Goal: Complete application form: Complete application form

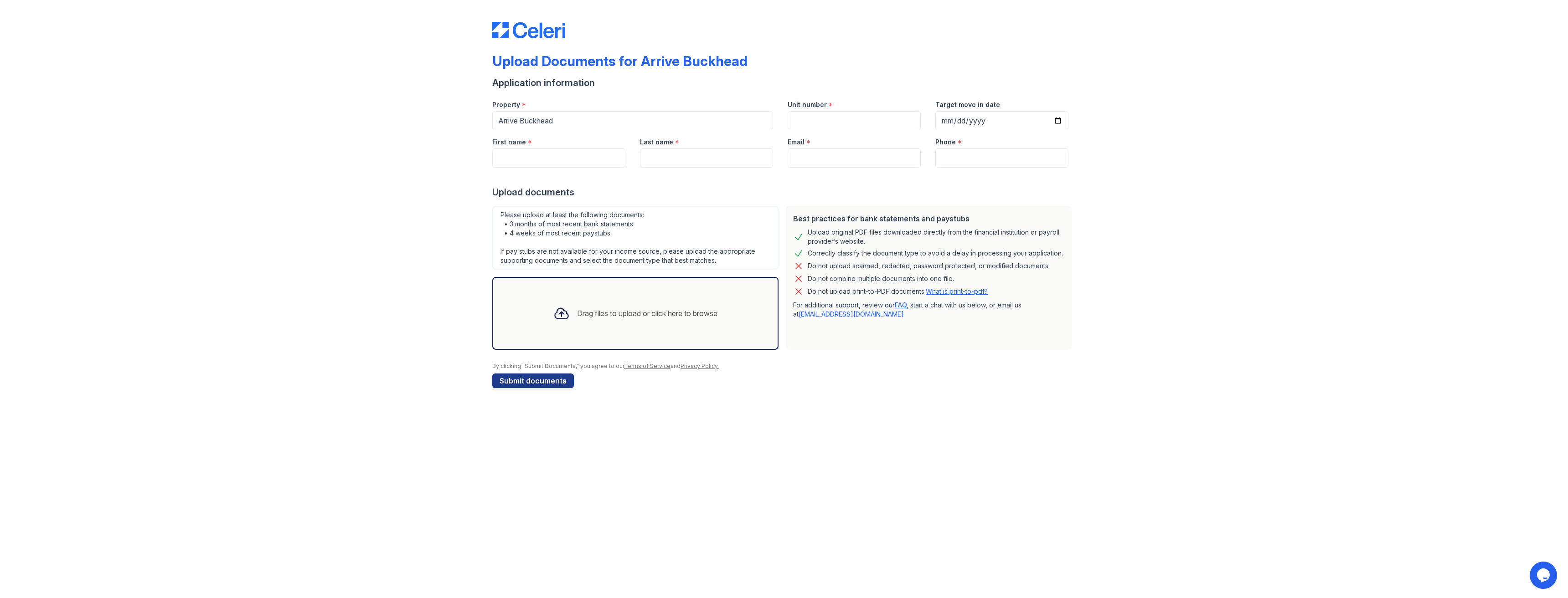
click at [825, 131] on div "Email *" at bounding box center [854, 139] width 133 height 18
click at [824, 120] on input "Unit number" at bounding box center [854, 120] width 133 height 19
type input "9108"
click at [520, 158] on input "First name" at bounding box center [559, 158] width 133 height 19
type input "[PERSON_NAME]"
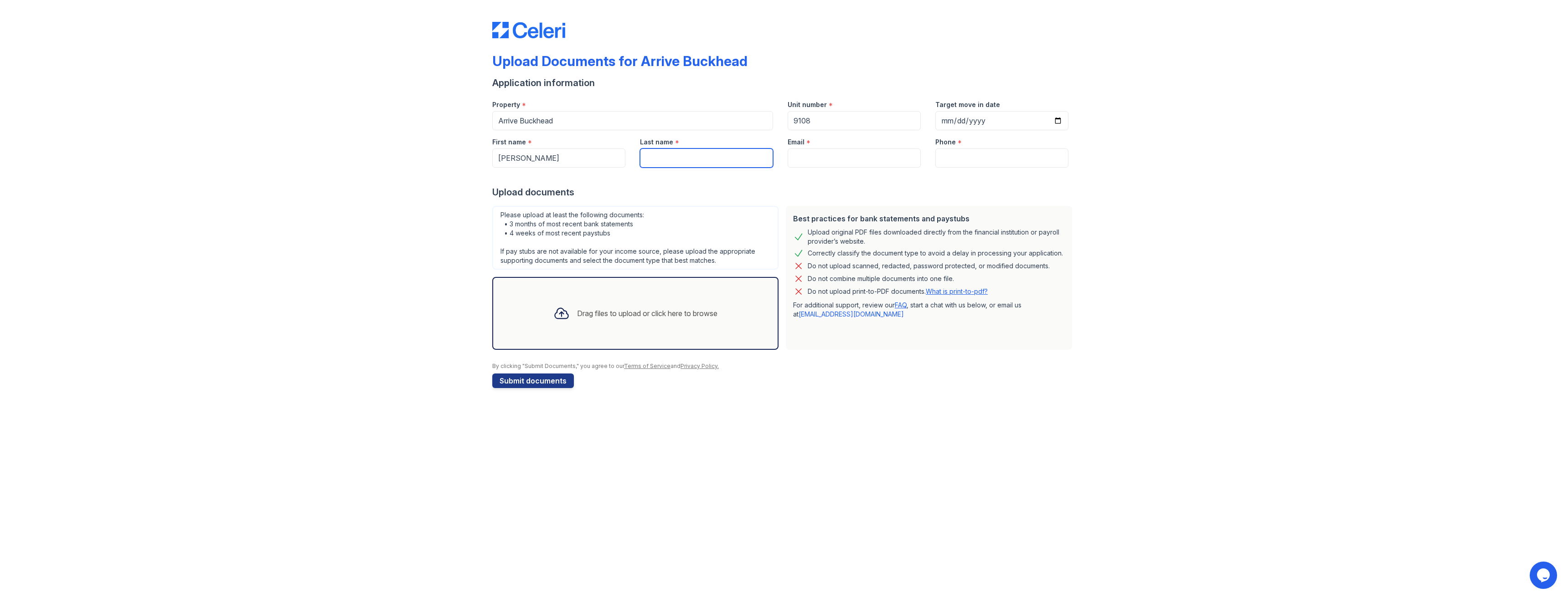
click at [702, 165] on input "Last name" at bounding box center [706, 158] width 133 height 19
type input "[PERSON_NAME]"
click at [878, 165] on input "Email" at bounding box center [854, 158] width 133 height 19
type input "[EMAIL_ADDRESS][DOMAIN_NAME]"
click at [1007, 157] on input "Phone" at bounding box center [1002, 158] width 133 height 19
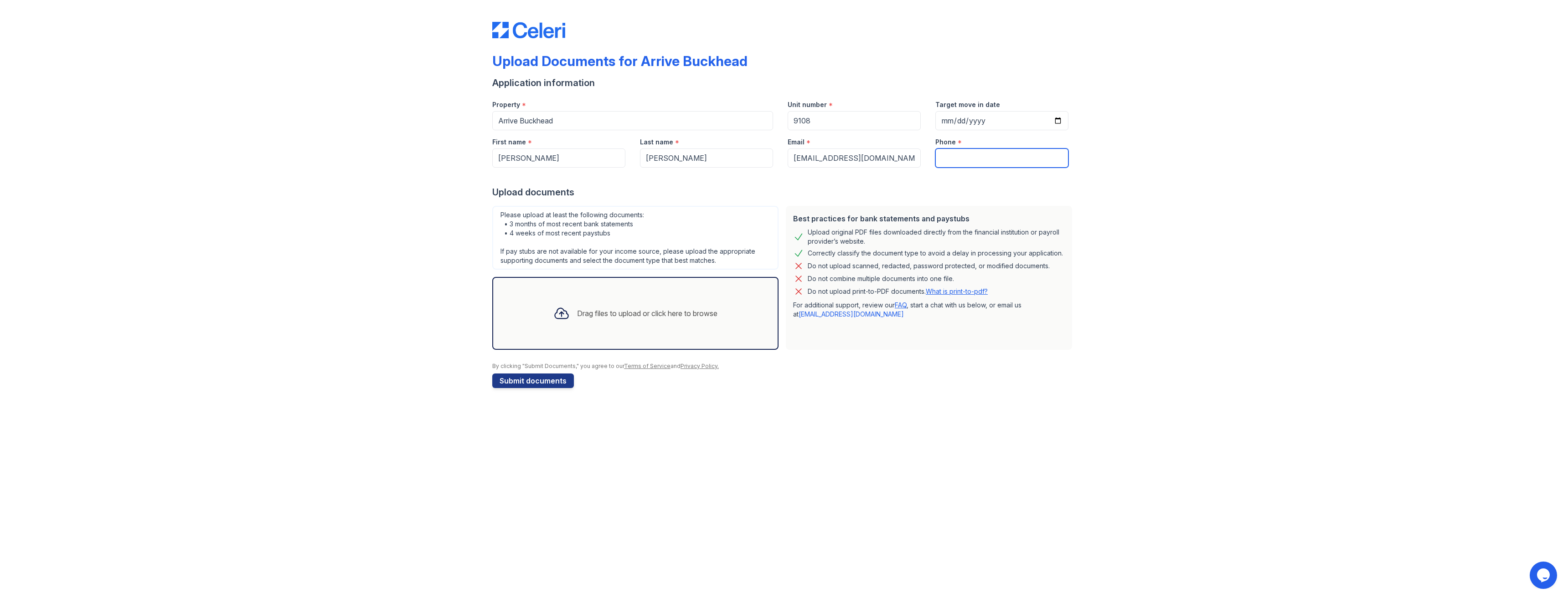
type input "5"
type input "4434187186"
click at [550, 316] on div at bounding box center [561, 313] width 24 height 24
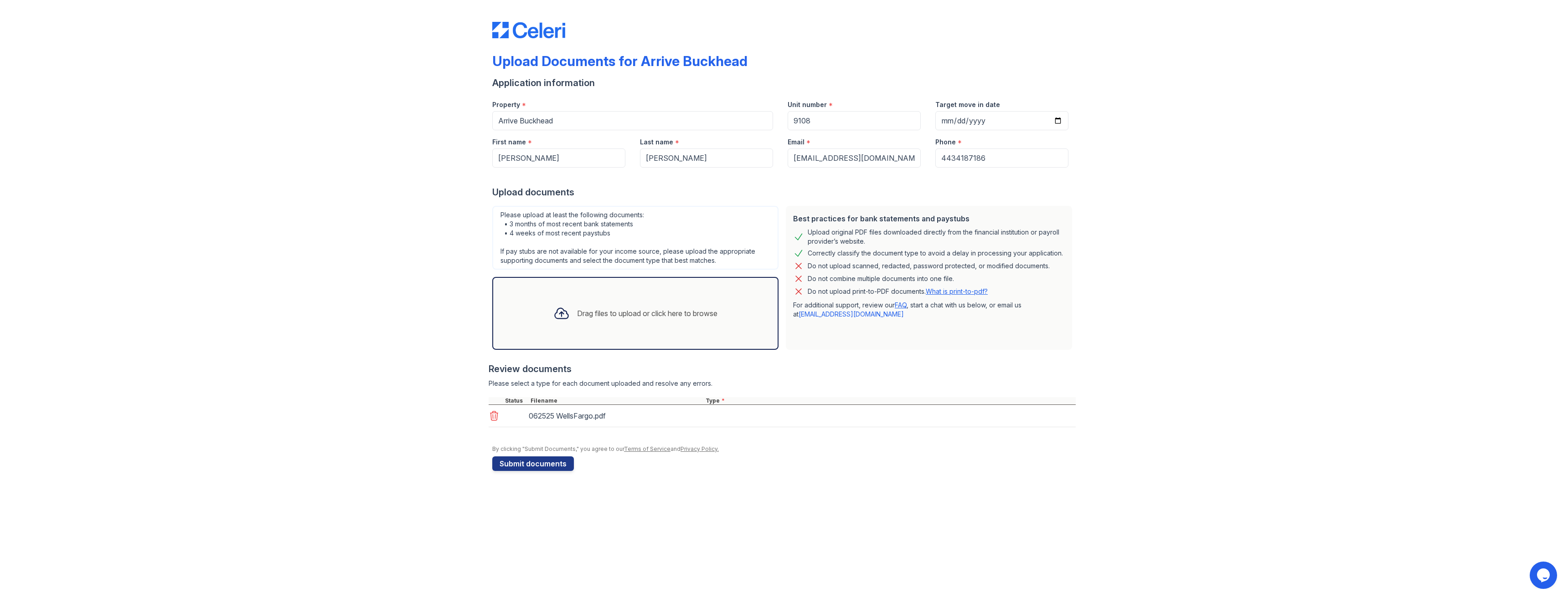
click at [739, 418] on div "062525 WellsFargo.pdf" at bounding box center [782, 416] width 587 height 23
click at [562, 316] on icon at bounding box center [561, 313] width 16 height 16
click at [813, 413] on select "Select type Paystub Bank Statement Offer Letter Tax Documents Benefit Award Let…" at bounding box center [761, 417] width 115 height 17
select select "bank_statement"
click at [704, 409] on select "Select type Paystub Bank Statement Offer Letter Tax Documents Benefit Award Let…" at bounding box center [761, 417] width 115 height 17
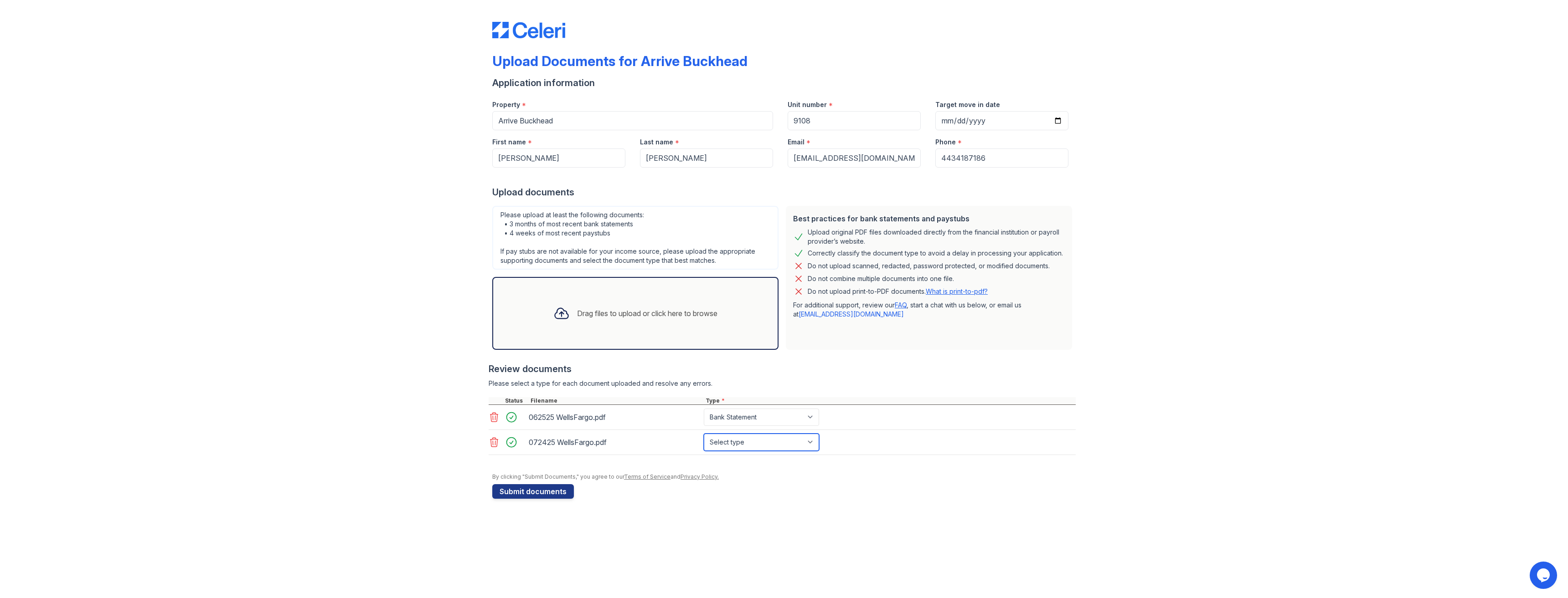
click at [817, 437] on select "Select type Paystub Bank Statement Offer Letter Tax Documents Benefit Award Let…" at bounding box center [761, 442] width 115 height 17
select select "bank_statement"
click at [704, 434] on select "Select type Paystub Bank Statement Offer Letter Tax Documents Benefit Award Let…" at bounding box center [761, 442] width 115 height 17
click at [558, 316] on icon at bounding box center [561, 313] width 13 height 10
click at [813, 468] on select "Select type Paystub Bank Statement Offer Letter Tax Documents Benefit Award Let…" at bounding box center [761, 467] width 115 height 17
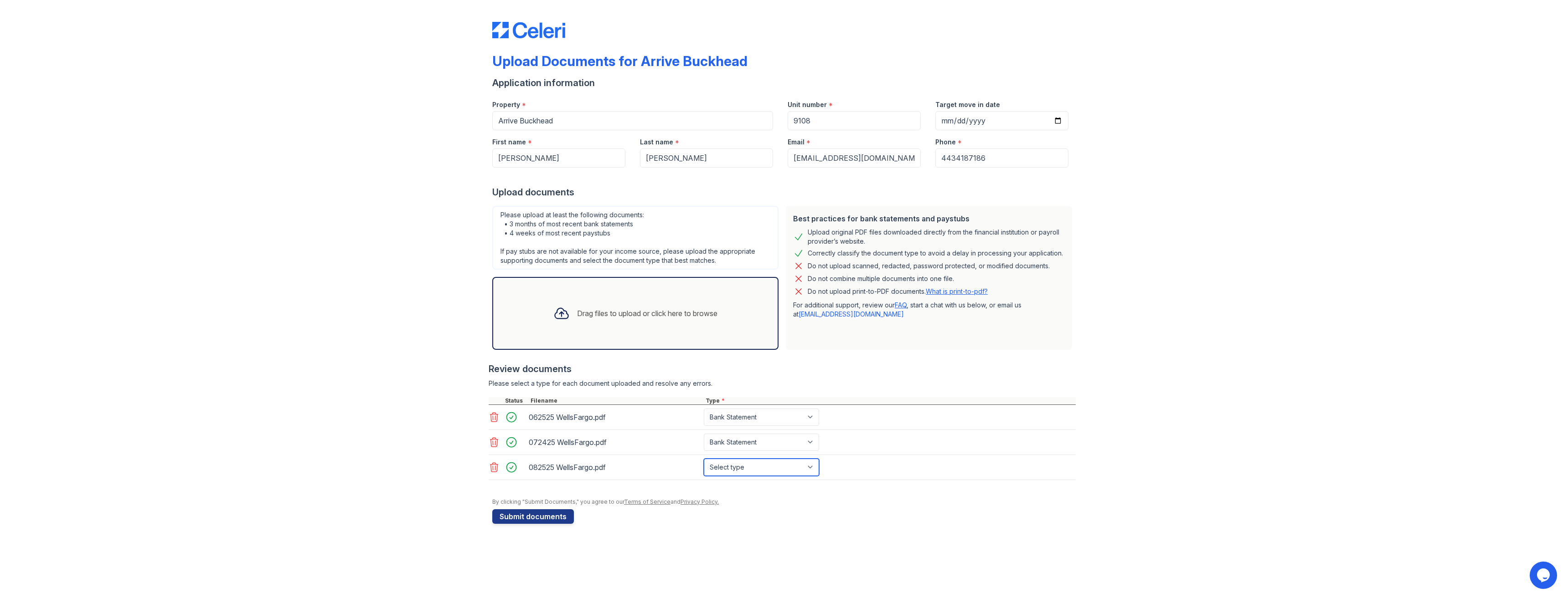
select select "bank_statement"
click at [704, 459] on select "Select type Paystub Bank Statement Offer Letter Tax Documents Benefit Award Let…" at bounding box center [761, 467] width 115 height 17
click at [564, 312] on icon at bounding box center [561, 313] width 16 height 16
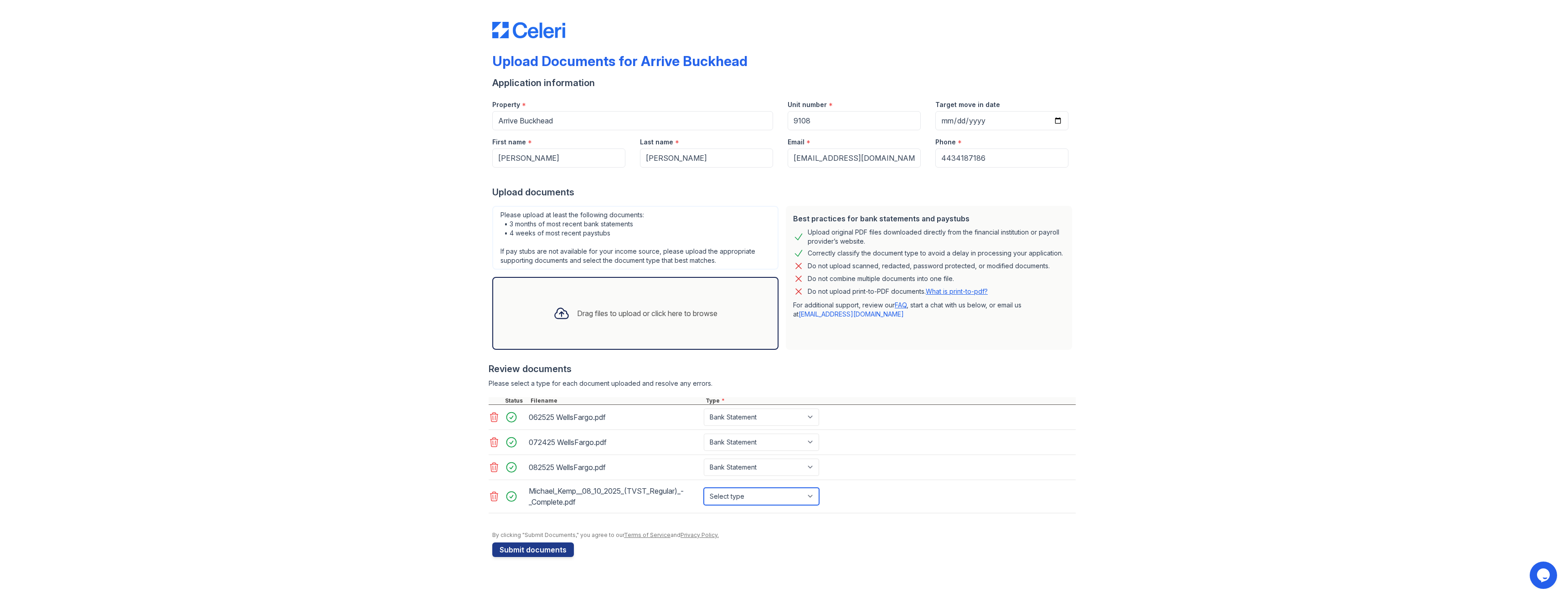
click at [810, 498] on select "Select type Paystub Bank Statement Offer Letter Tax Documents Benefit Award Let…" at bounding box center [761, 496] width 115 height 17
select select "paystub"
click at [704, 488] on select "Select type Paystub Bank Statement Offer Letter Tax Documents Benefit Award Let…" at bounding box center [761, 496] width 115 height 17
click at [536, 551] on button "Submit documents" at bounding box center [533, 550] width 82 height 15
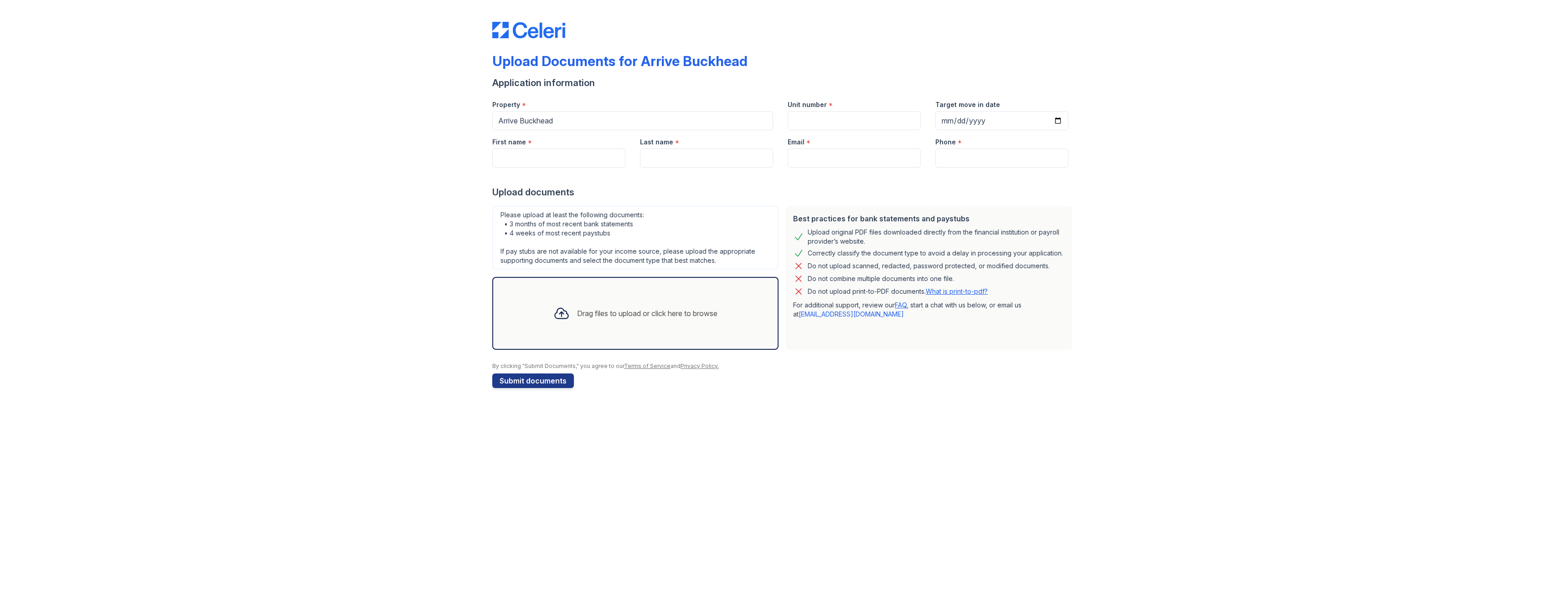
click at [822, 110] on div "Unit number *" at bounding box center [854, 102] width 133 height 18
click at [819, 120] on input "Unit number" at bounding box center [854, 120] width 133 height 19
type input "9108"
click at [827, 158] on input "Email" at bounding box center [854, 158] width 133 height 19
type input "[EMAIL_ADDRESS][DOMAIN_NAME]"
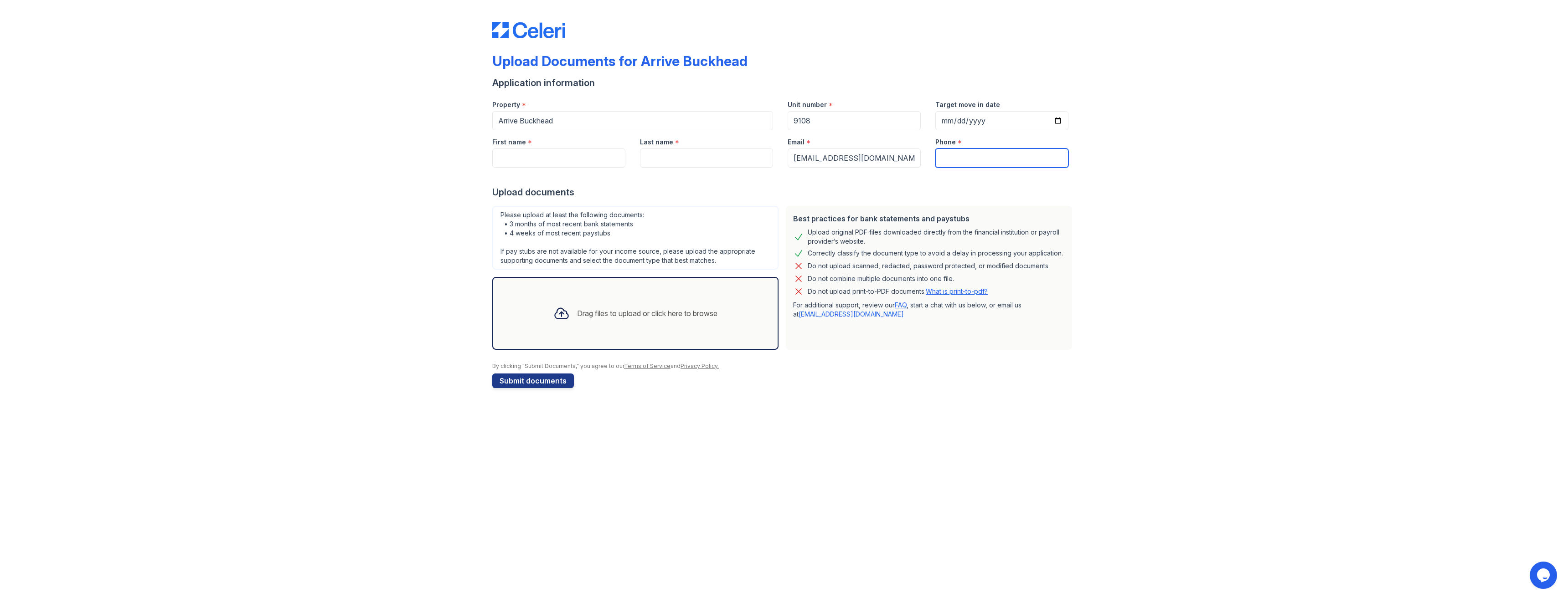
click at [951, 161] on input "Phone" at bounding box center [1002, 158] width 133 height 19
type input "4434187186"
click at [673, 159] on input "Last name" at bounding box center [706, 158] width 133 height 19
type input "[PERSON_NAME]"
drag, startPoint x: 532, startPoint y: 146, endPoint x: 531, endPoint y: 153, distance: 7.1
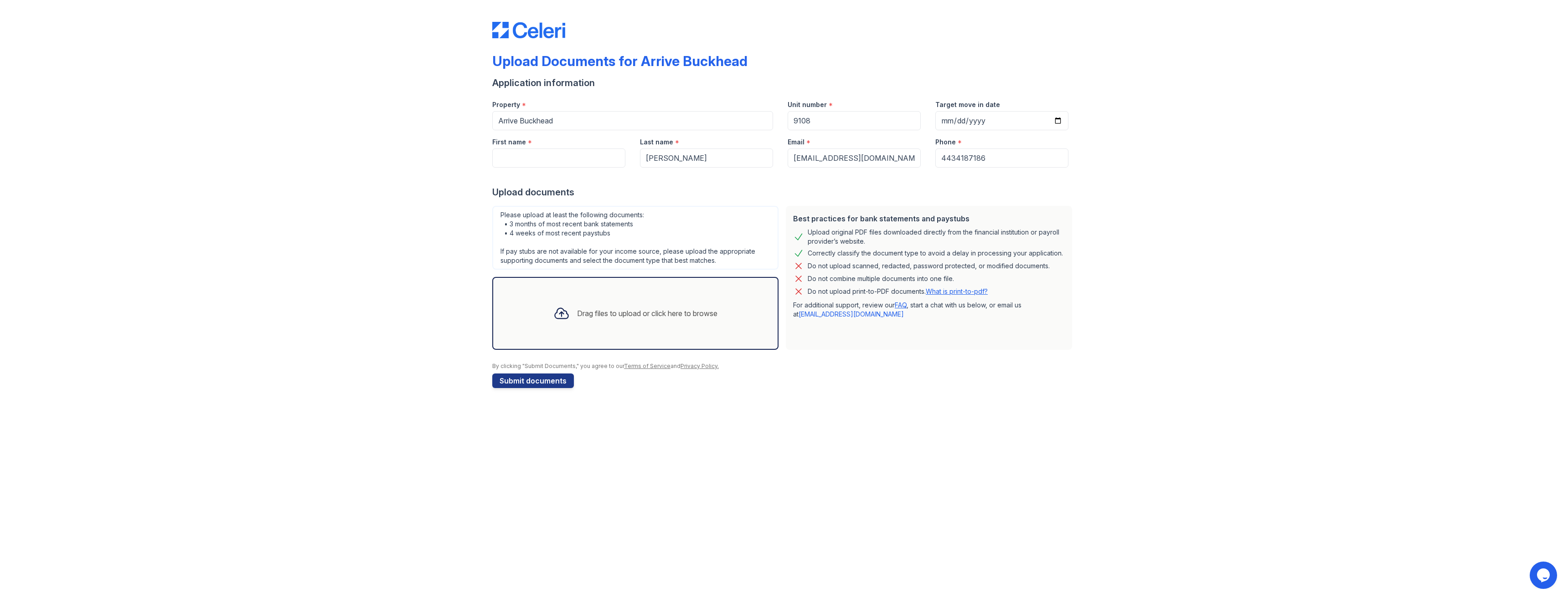
click at [531, 146] on div "First name *" at bounding box center [559, 139] width 133 height 18
click at [531, 156] on input "First name" at bounding box center [559, 158] width 133 height 19
type input "[PERSON_NAME]"
click at [592, 320] on div "Drag files to upload or click here to browse" at bounding box center [635, 313] width 179 height 31
click at [593, 321] on div "Drag files to upload or click here to browse" at bounding box center [635, 313] width 179 height 31
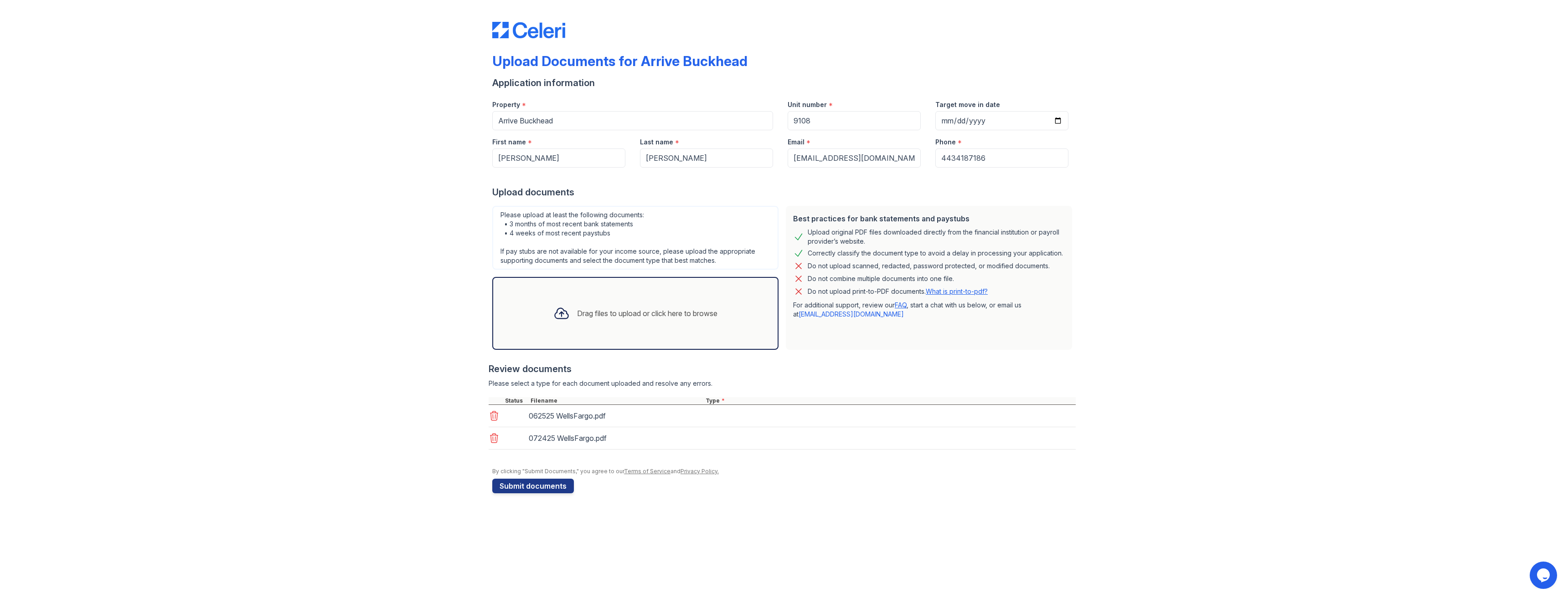
click at [595, 316] on div "Drag files to upload or click here to browse" at bounding box center [647, 313] width 141 height 11
click at [598, 312] on div "Drag files to upload or click here to browse" at bounding box center [647, 313] width 141 height 11
click at [620, 319] on div "Drag files to upload or click here to browse" at bounding box center [635, 313] width 179 height 31
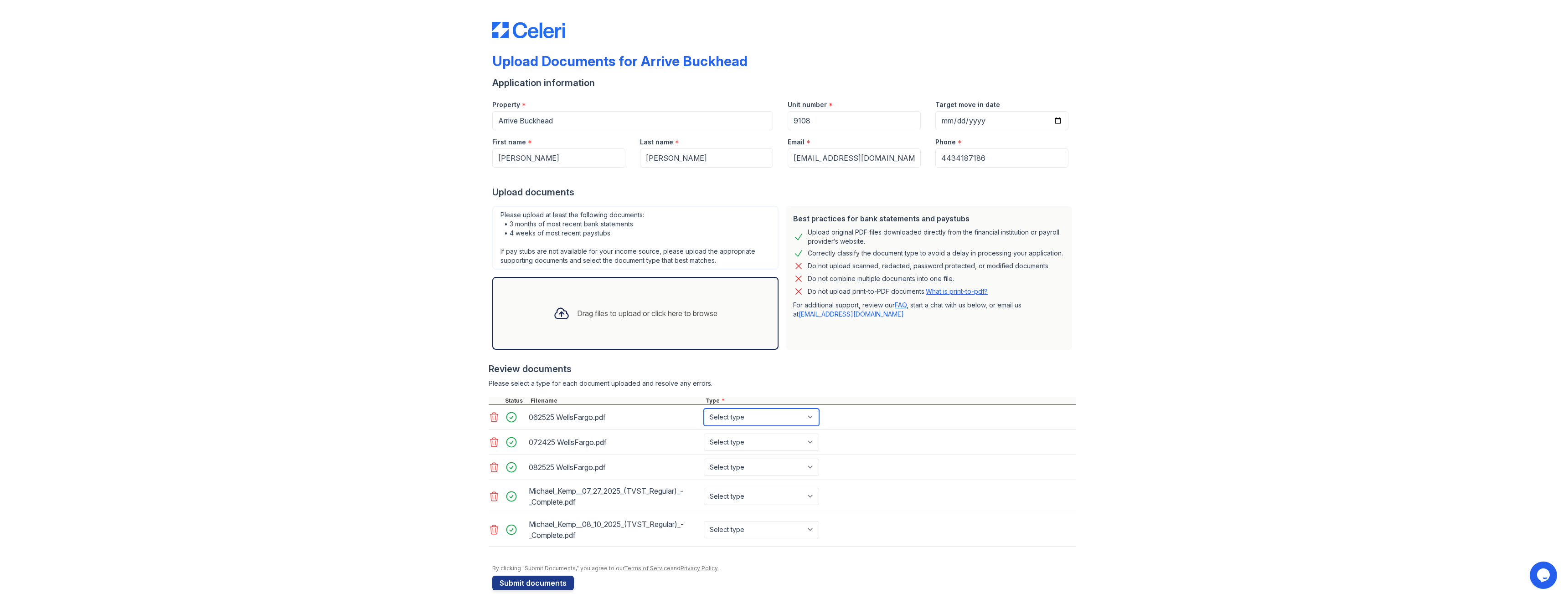
click at [808, 423] on select "Select type Paystub Bank Statement Offer Letter Tax Documents Benefit Award Let…" at bounding box center [761, 417] width 115 height 17
click at [1139, 429] on div "Upload Documents for Arrive Buckhead Application information Property * Arrive …" at bounding box center [784, 304] width 1539 height 608
click at [810, 413] on select "Select type Paystub Bank Statement Offer Letter Tax Documents Benefit Award Let…" at bounding box center [761, 417] width 115 height 17
select select "bank_statement"
click at [704, 409] on select "Select type Paystub Bank Statement Offer Letter Tax Documents Benefit Award Let…" at bounding box center [761, 417] width 115 height 17
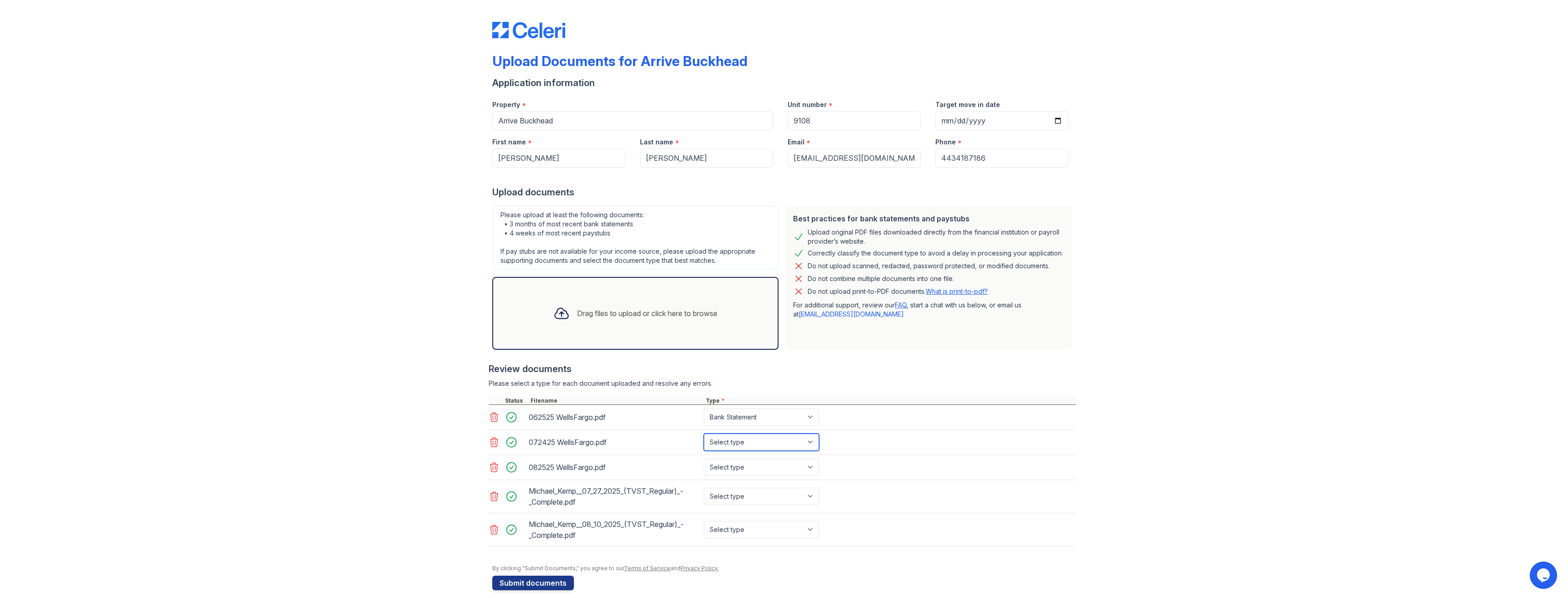
click at [766, 445] on select "Select type Paystub Bank Statement Offer Letter Tax Documents Benefit Award Let…" at bounding box center [761, 442] width 115 height 17
select select "bank_statement"
click at [704, 434] on select "Select type Paystub Bank Statement Offer Letter Tax Documents Benefit Award Let…" at bounding box center [761, 442] width 115 height 17
drag, startPoint x: 749, startPoint y: 478, endPoint x: 749, endPoint y: 473, distance: 5.0
click at [749, 478] on div "082525 WellsFargo.pdf Select type Paystub Bank Statement Offer Letter Tax Docum…" at bounding box center [782, 467] width 587 height 25
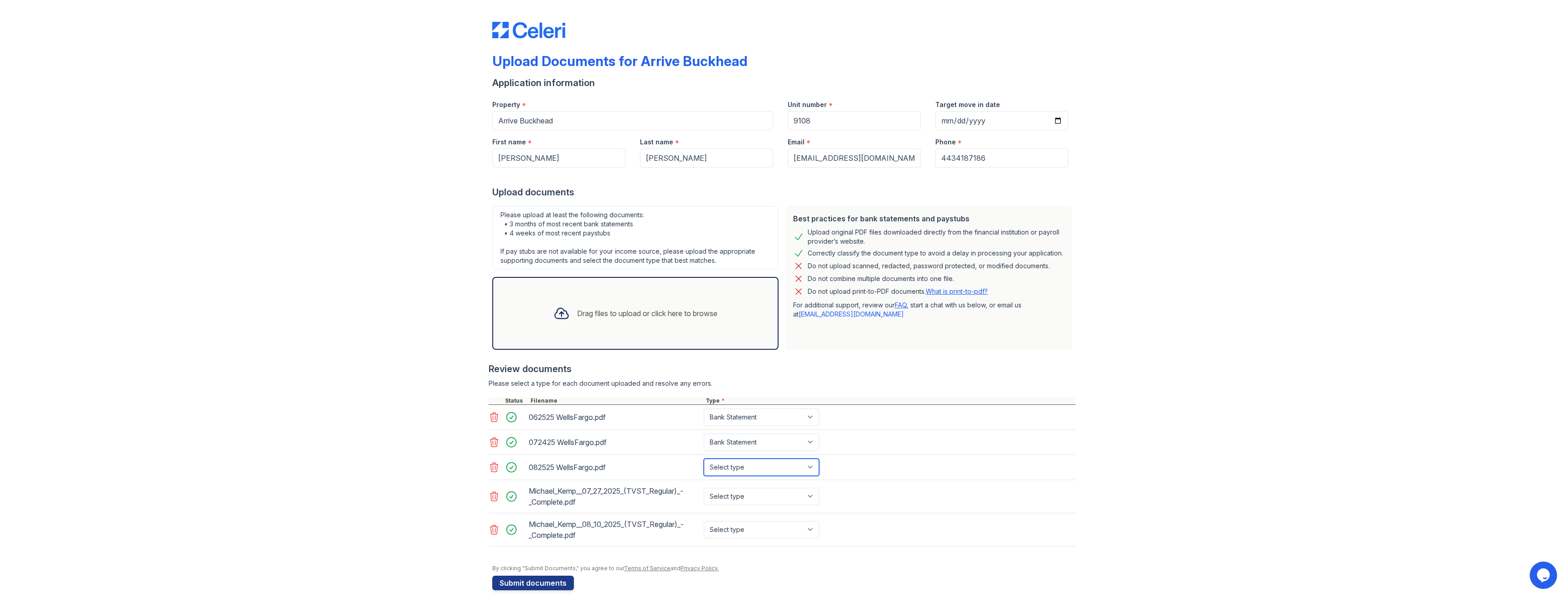
click at [751, 470] on select "Select type Paystub Bank Statement Offer Letter Tax Documents Benefit Award Let…" at bounding box center [761, 467] width 115 height 17
select select "bank_statement"
click at [704, 459] on select "Select type Paystub Bank Statement Offer Letter Tax Documents Benefit Award Let…" at bounding box center [761, 467] width 115 height 17
click at [735, 498] on select "Select type Paystub Bank Statement Offer Letter Tax Documents Benefit Award Let…" at bounding box center [761, 496] width 115 height 17
select select "paystub"
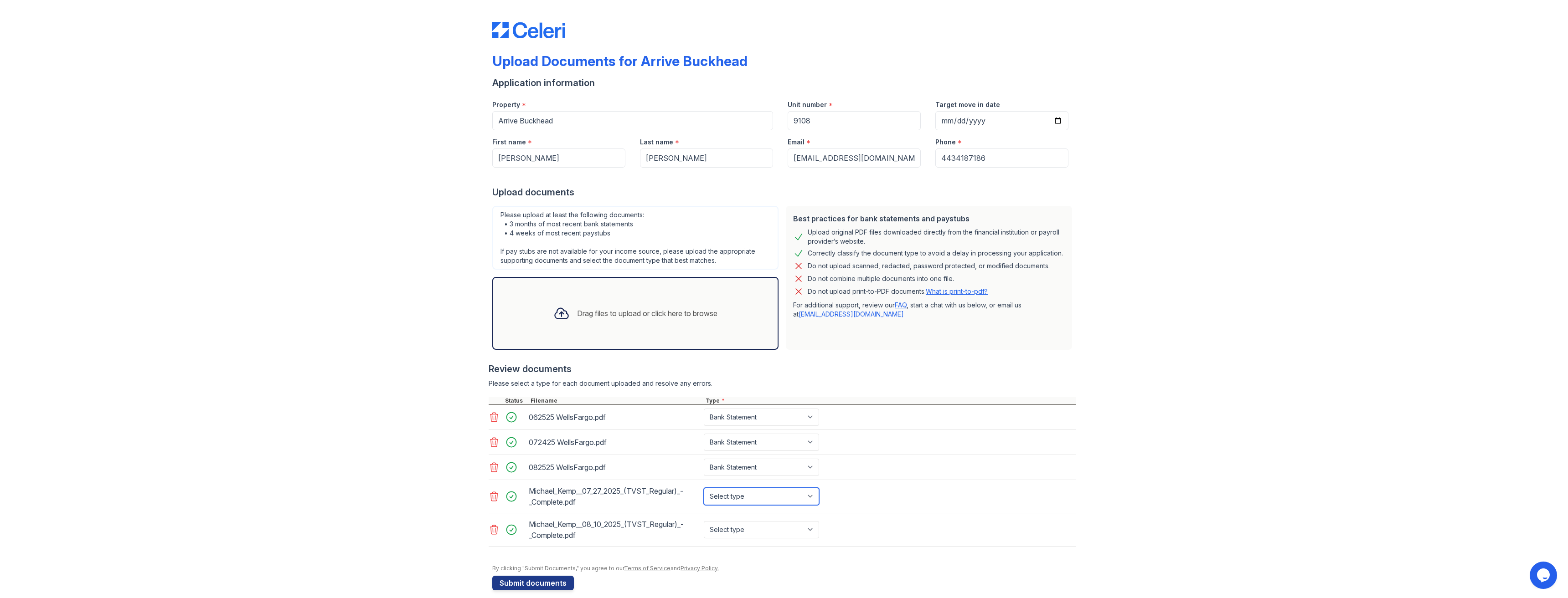
click at [704, 488] on select "Select type Paystub Bank Statement Offer Letter Tax Documents Benefit Award Let…" at bounding box center [761, 496] width 115 height 17
click at [730, 534] on select "Select type Paystub Bank Statement Offer Letter Tax Documents Benefit Award Let…" at bounding box center [761, 530] width 115 height 17
select select "paystub"
click at [704, 521] on select "Select type Paystub Bank Statement Offer Letter Tax Documents Benefit Award Let…" at bounding box center [761, 530] width 115 height 17
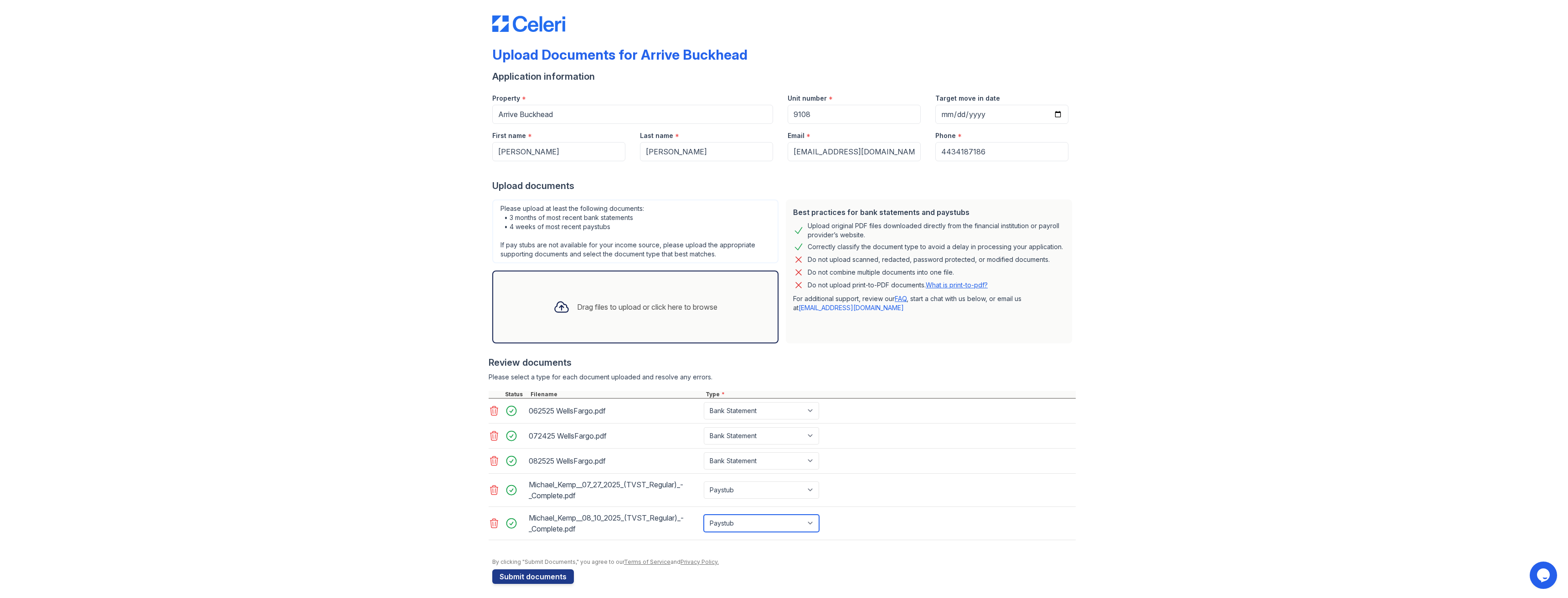
scroll to position [10, 0]
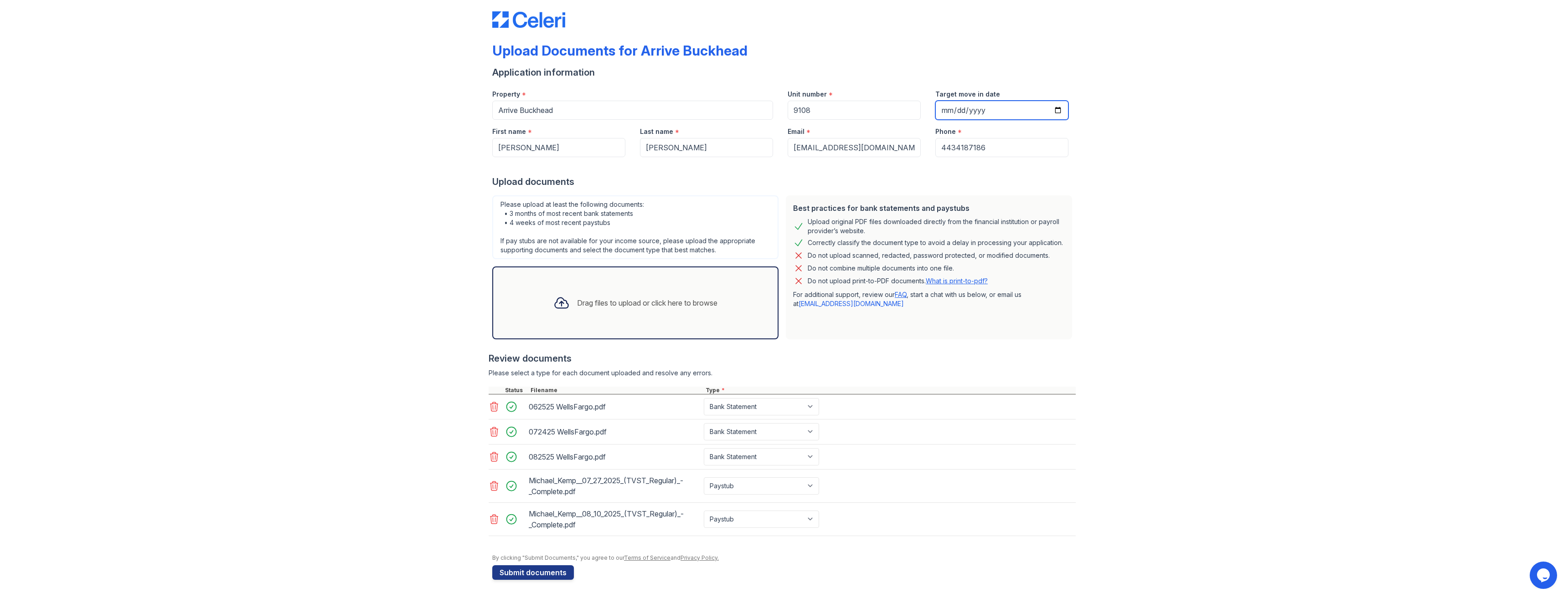
click at [1054, 113] on input "Target move in date" at bounding box center [1002, 110] width 133 height 19
type input "[DATE]"
click at [539, 569] on button "Submit documents" at bounding box center [533, 572] width 82 height 15
